Goal: Task Accomplishment & Management: Use online tool/utility

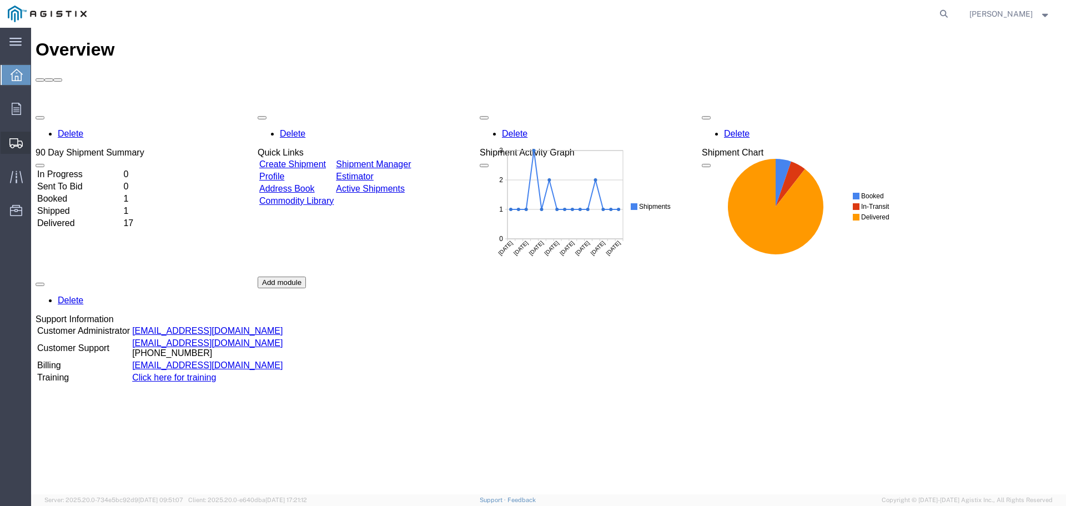
click at [0, 0] on span "Create from Template" at bounding box center [0, 0] width 0 height 0
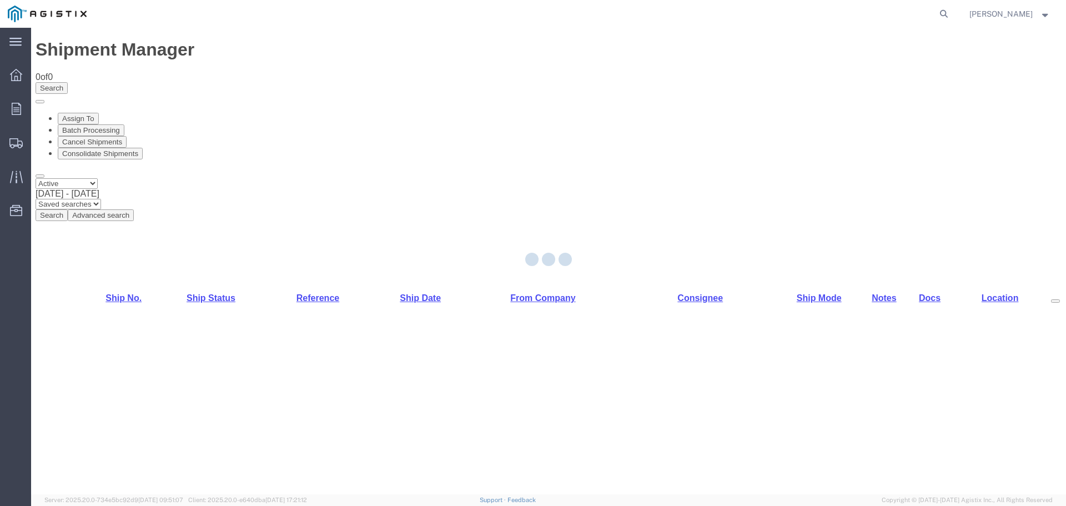
select select "PURCHORD"
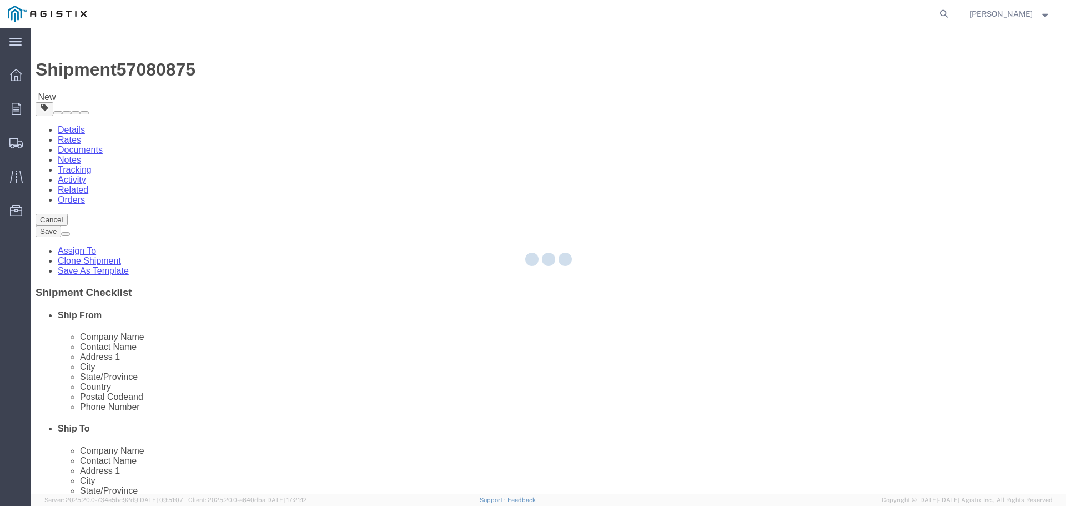
select select
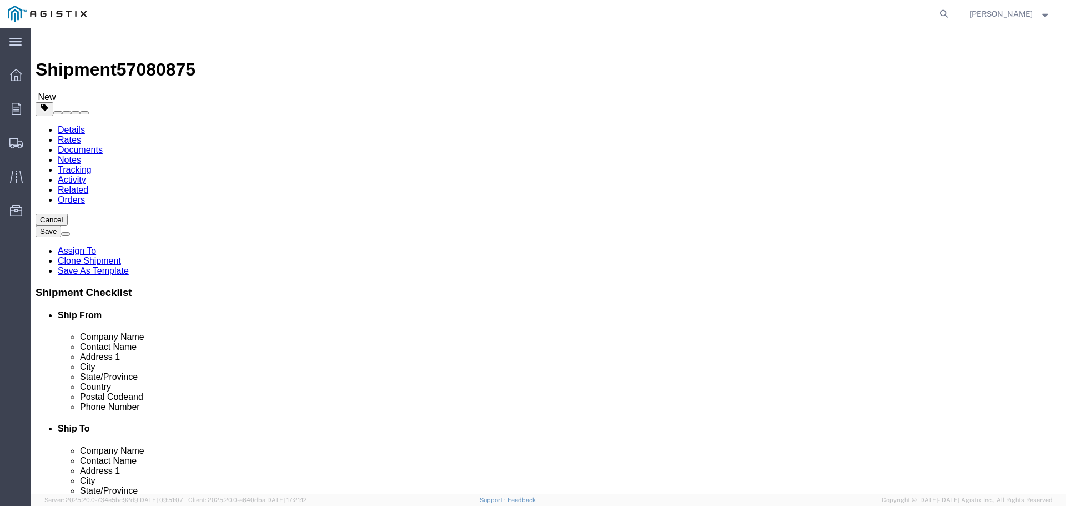
click input "text"
type input "REC DEPT"
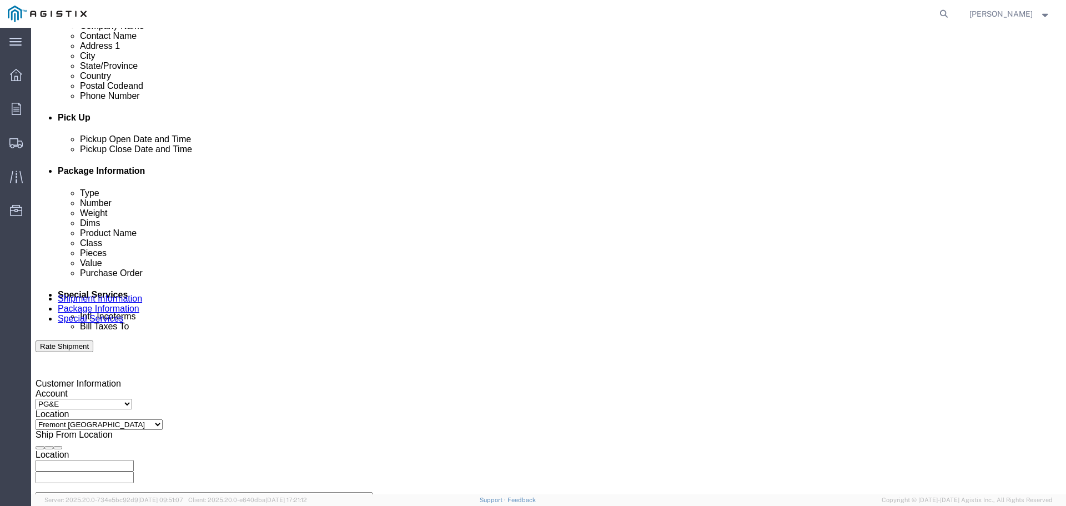
scroll to position [444, 0]
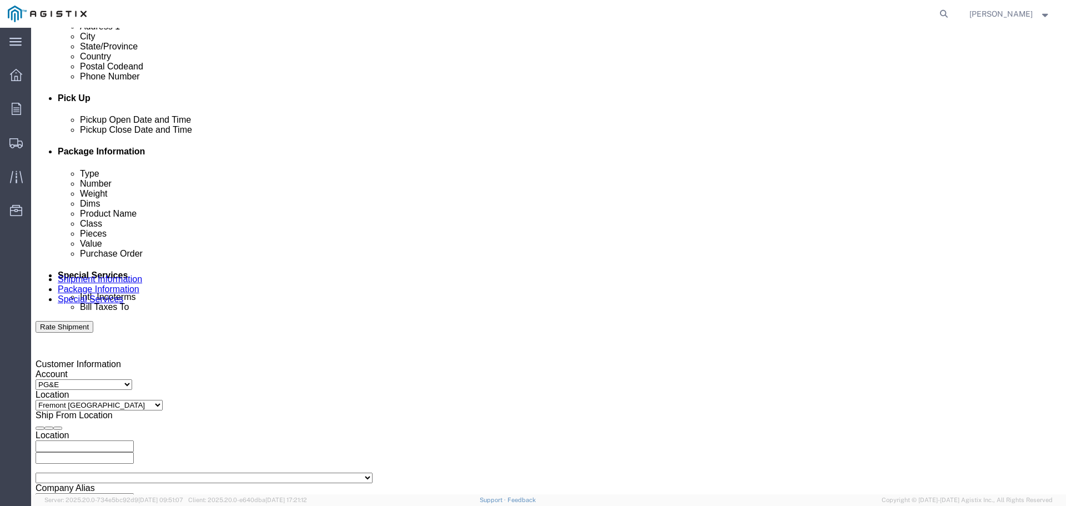
click div "Oct 09 2025 4:00 PM"
type input "3:30 PM"
click button "Apply"
click div
click input "5:00 PM"
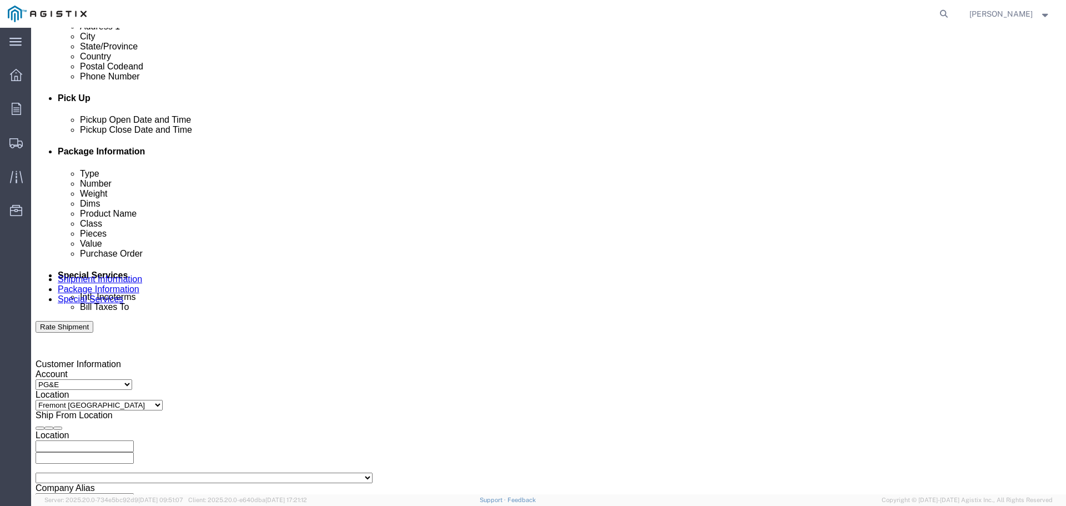
type input "8:00 AM"
click input "8:00 AM"
click button "Apply"
click div
type input "4:00 PM"
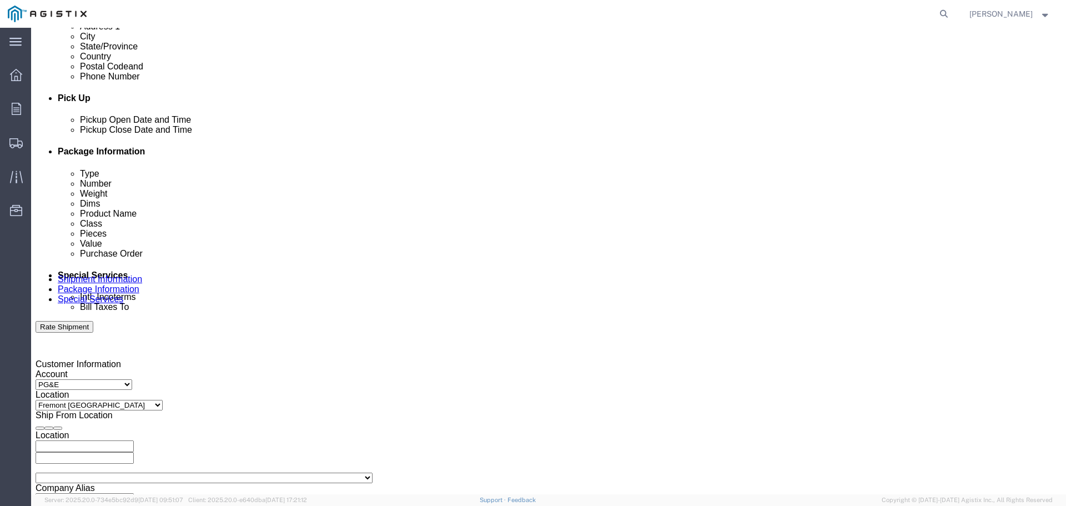
click input "4:00 PM"
click button "Apply"
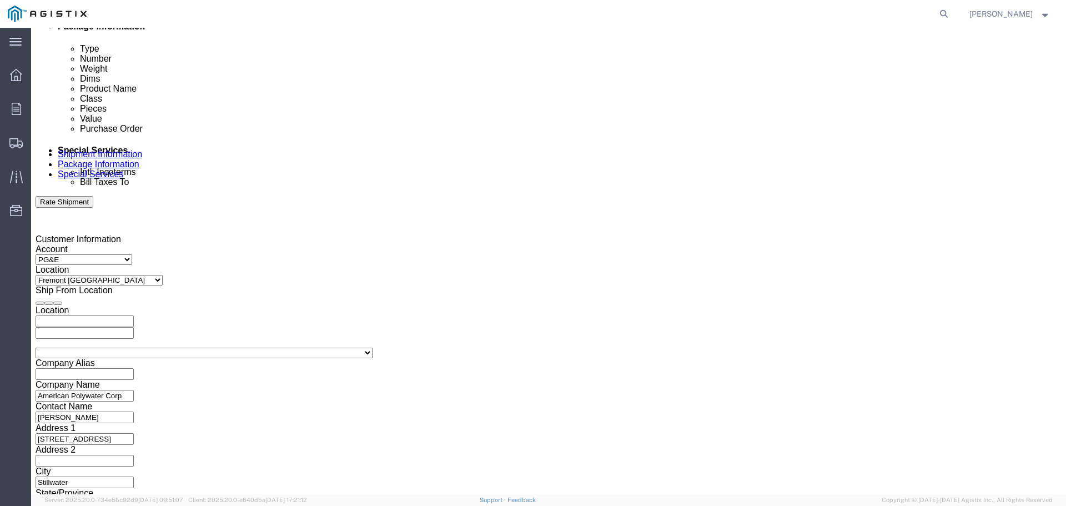
scroll to position [581, 0]
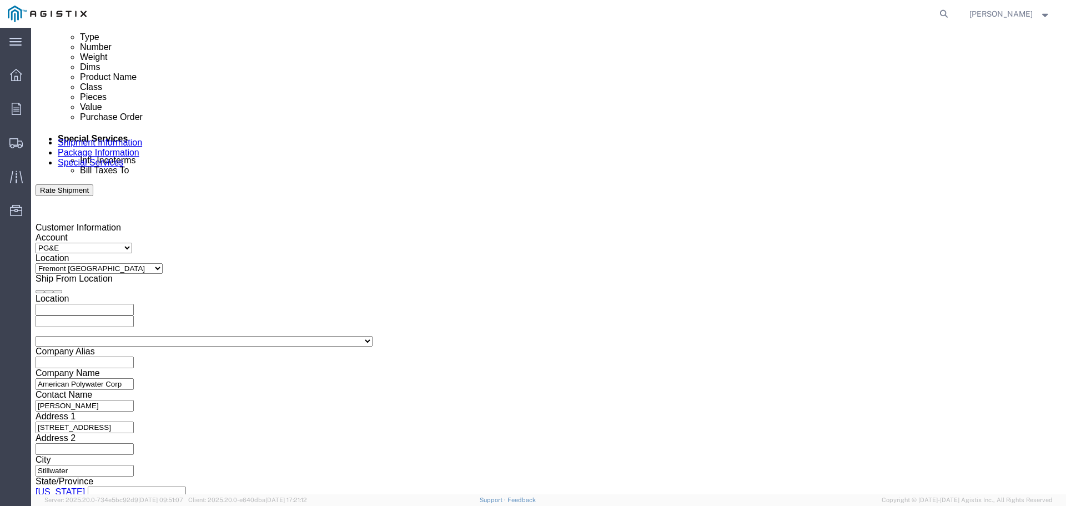
click button "Continue"
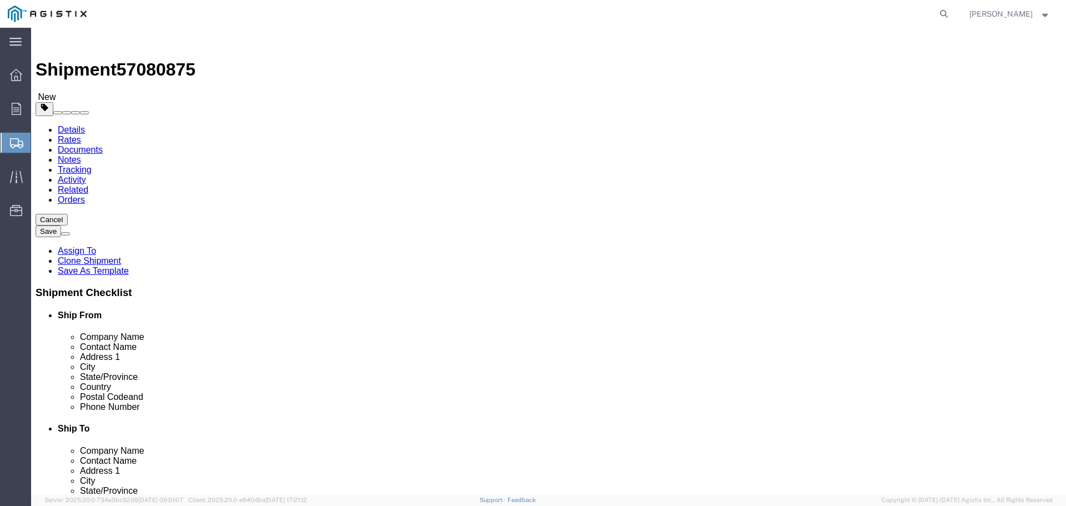
drag, startPoint x: 170, startPoint y: 221, endPoint x: 134, endPoint y: 217, distance: 36.8
click div "Carton Count 56"
type input "38"
type input "1"
type input "36"
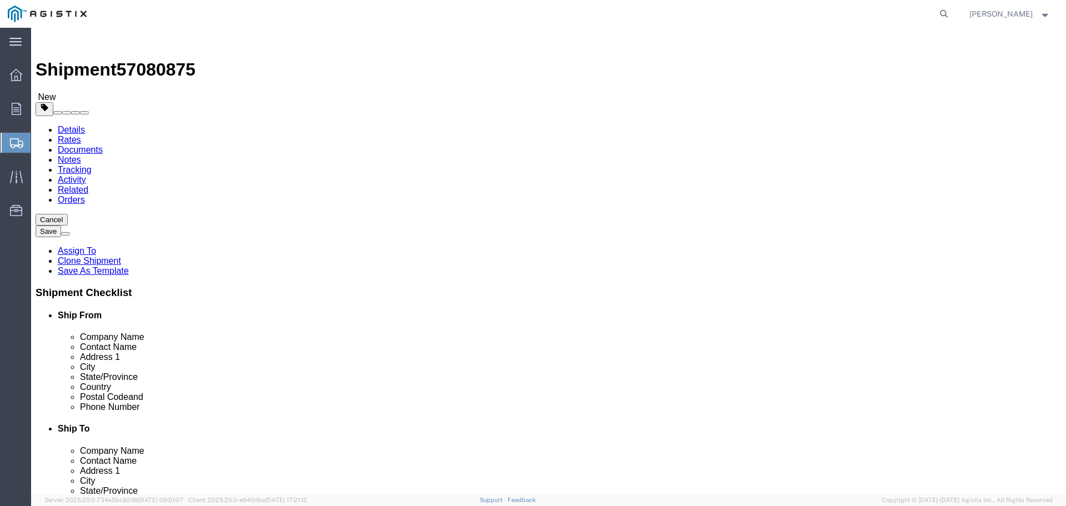
type input "1"
type input "230"
click dd "56.00 Each"
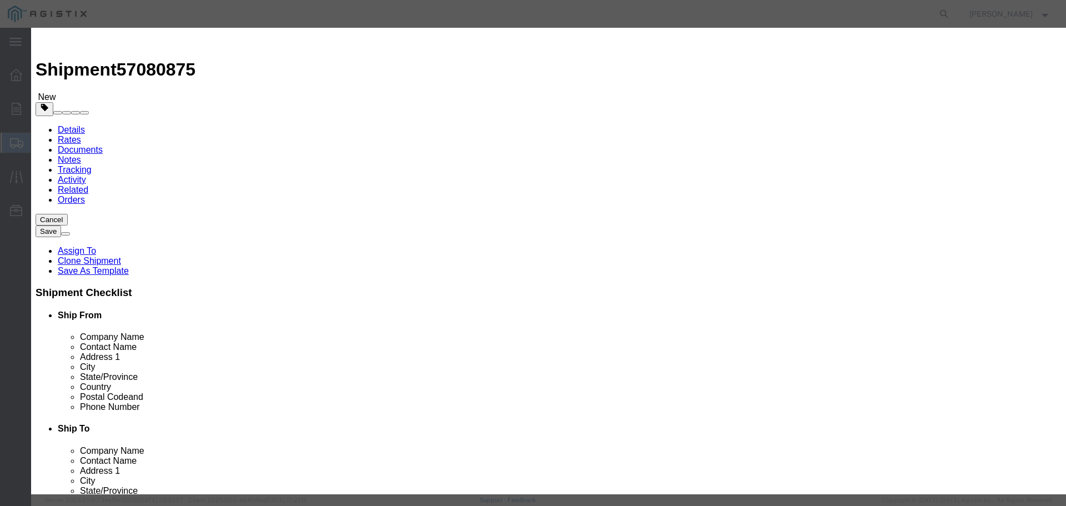
drag, startPoint x: 349, startPoint y: 85, endPoint x: 266, endPoint y: 71, distance: 84.1
click div "Commodity library Product Name J-110 Pieces 56.00 Select Bag Barrels 100Board F…"
type input "HP-P158ID"
type input "5472"
type input "535708.8"
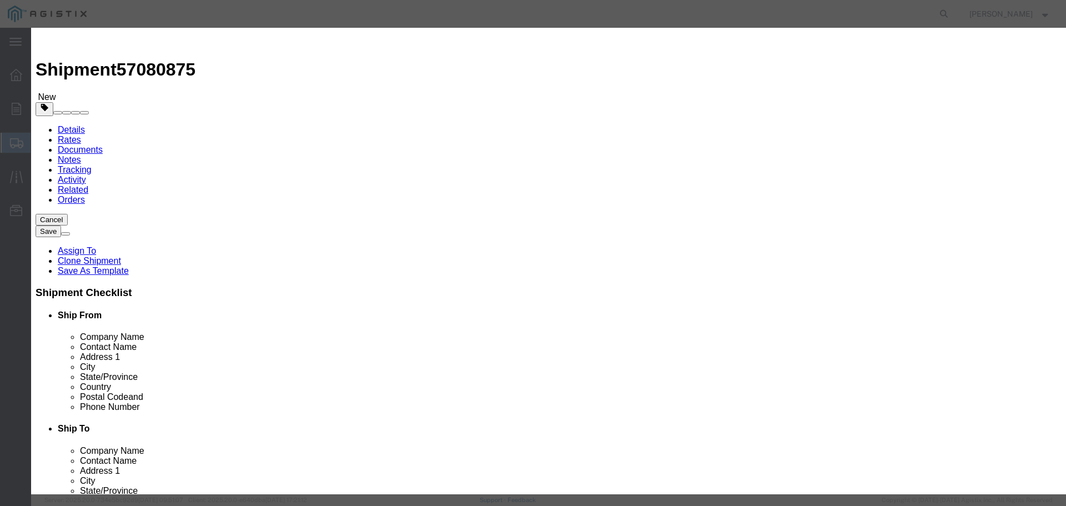
type input "9138.24"
select select "USD"
select select "70"
click input "text"
type input "48580"
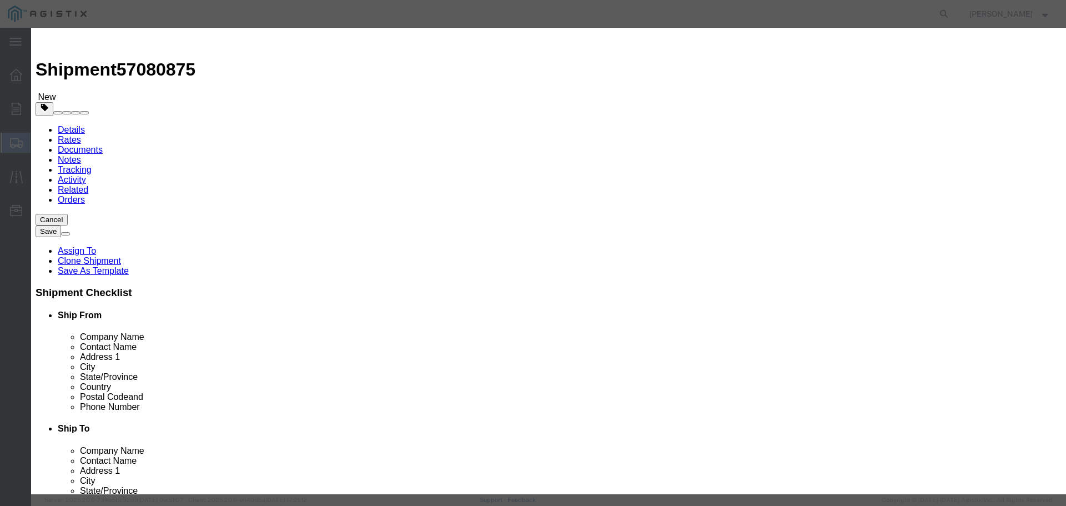
click button "Save & Close"
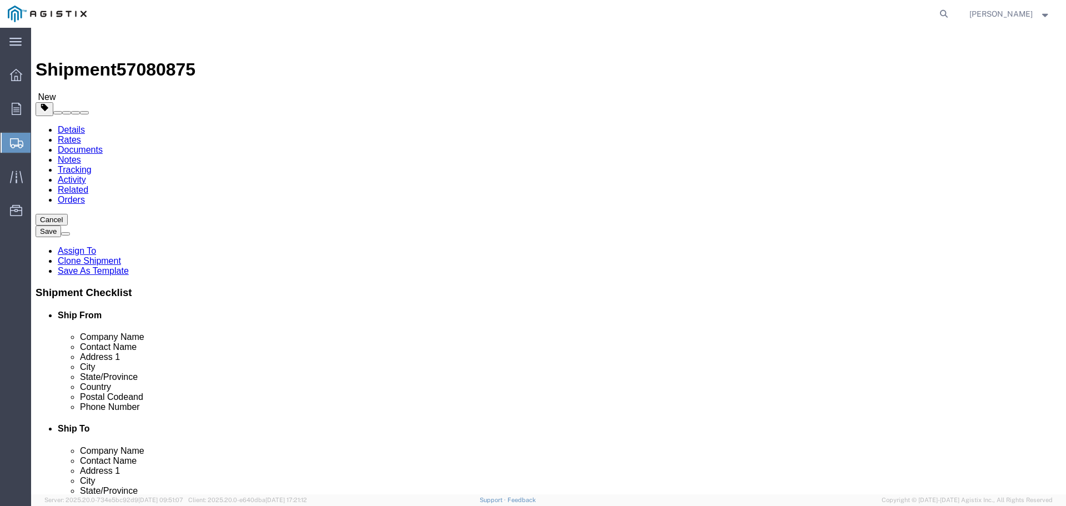
click button "Rate Shipment"
click link "Details"
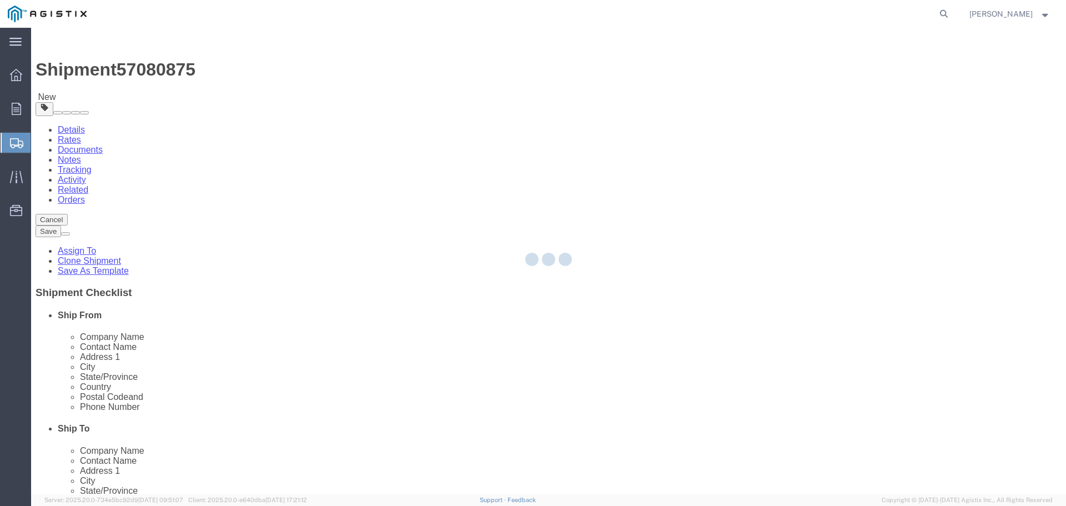
select select "PURCHORD"
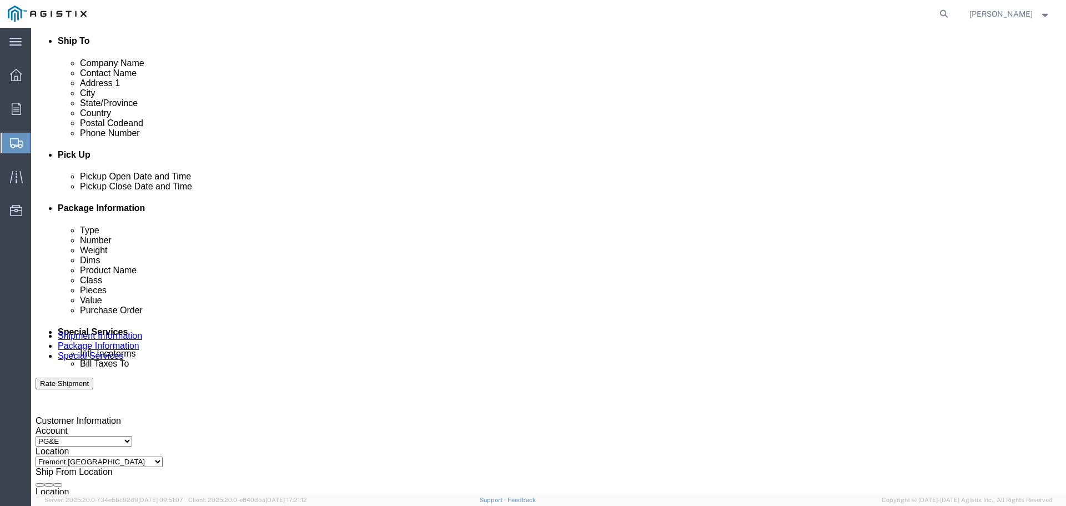
scroll to position [389, 0]
click input "text"
type input "3501424155"
click button "Rate Shipment"
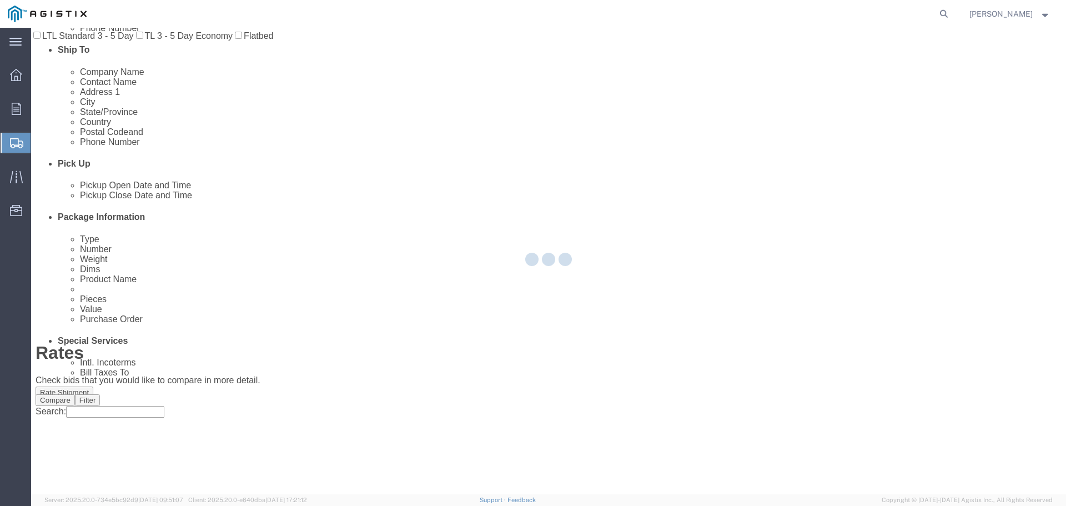
scroll to position [0, 0]
